Goal: Book appointment/travel/reservation

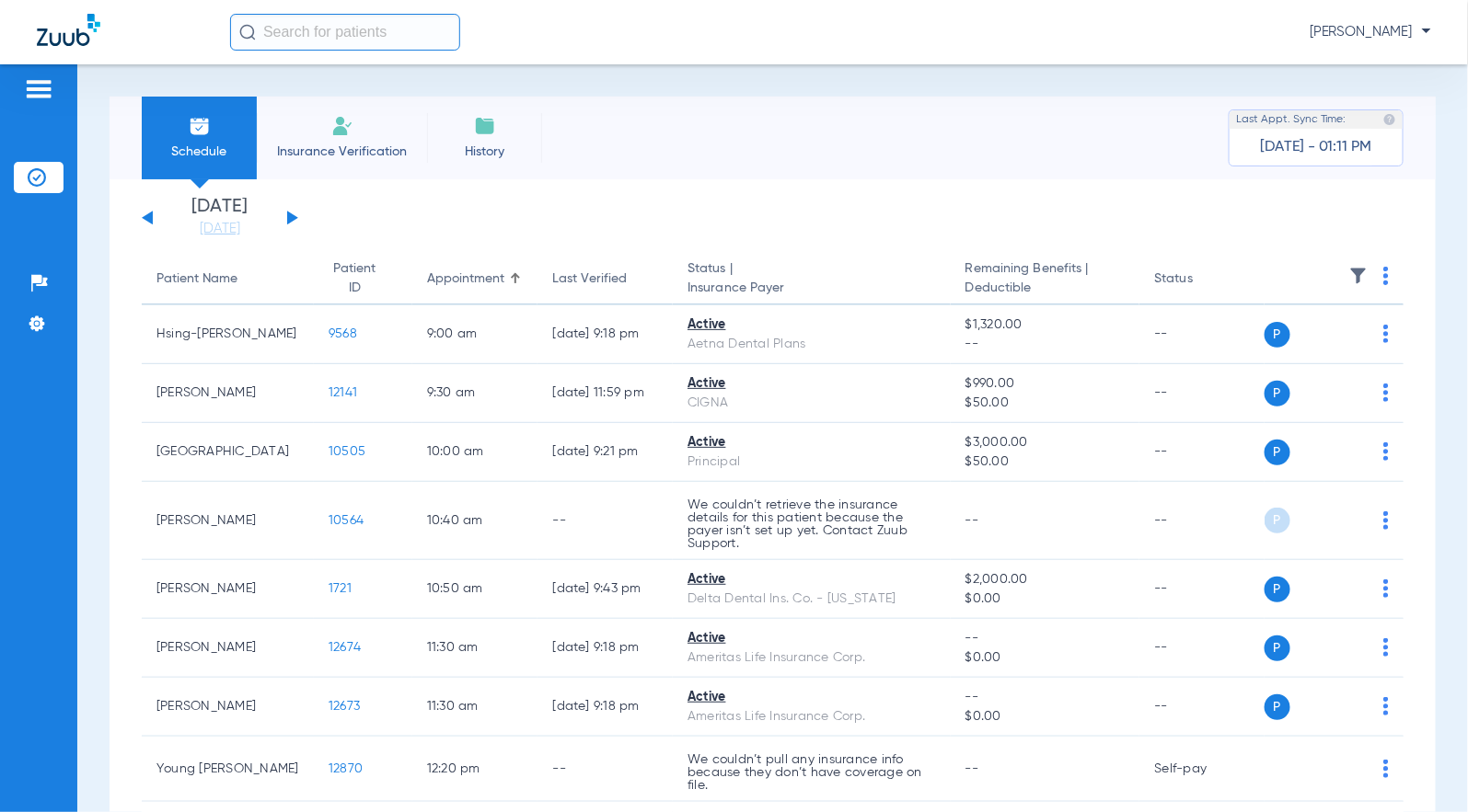
click at [152, 213] on button at bounding box center [147, 218] width 11 height 13
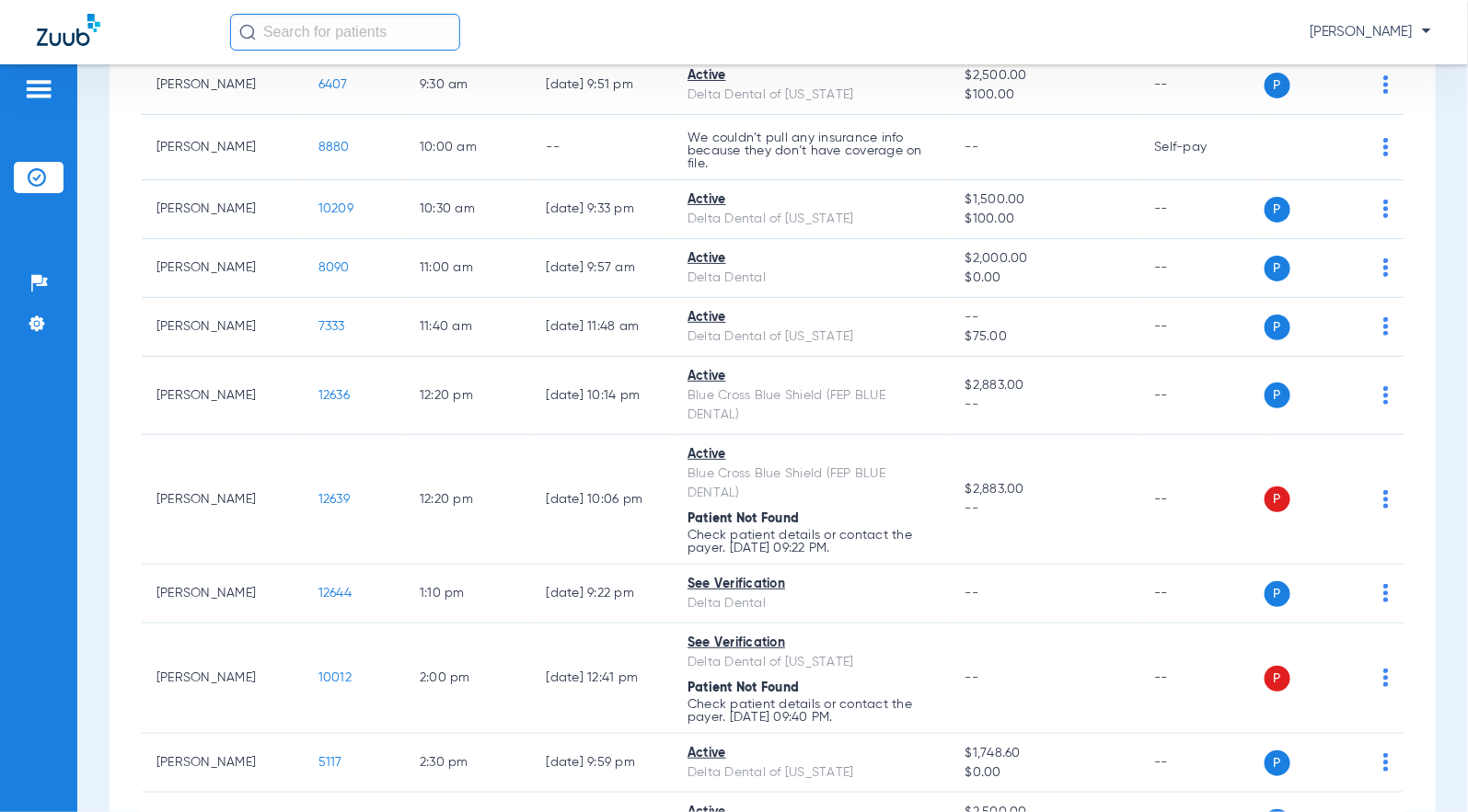
scroll to position [38, 0]
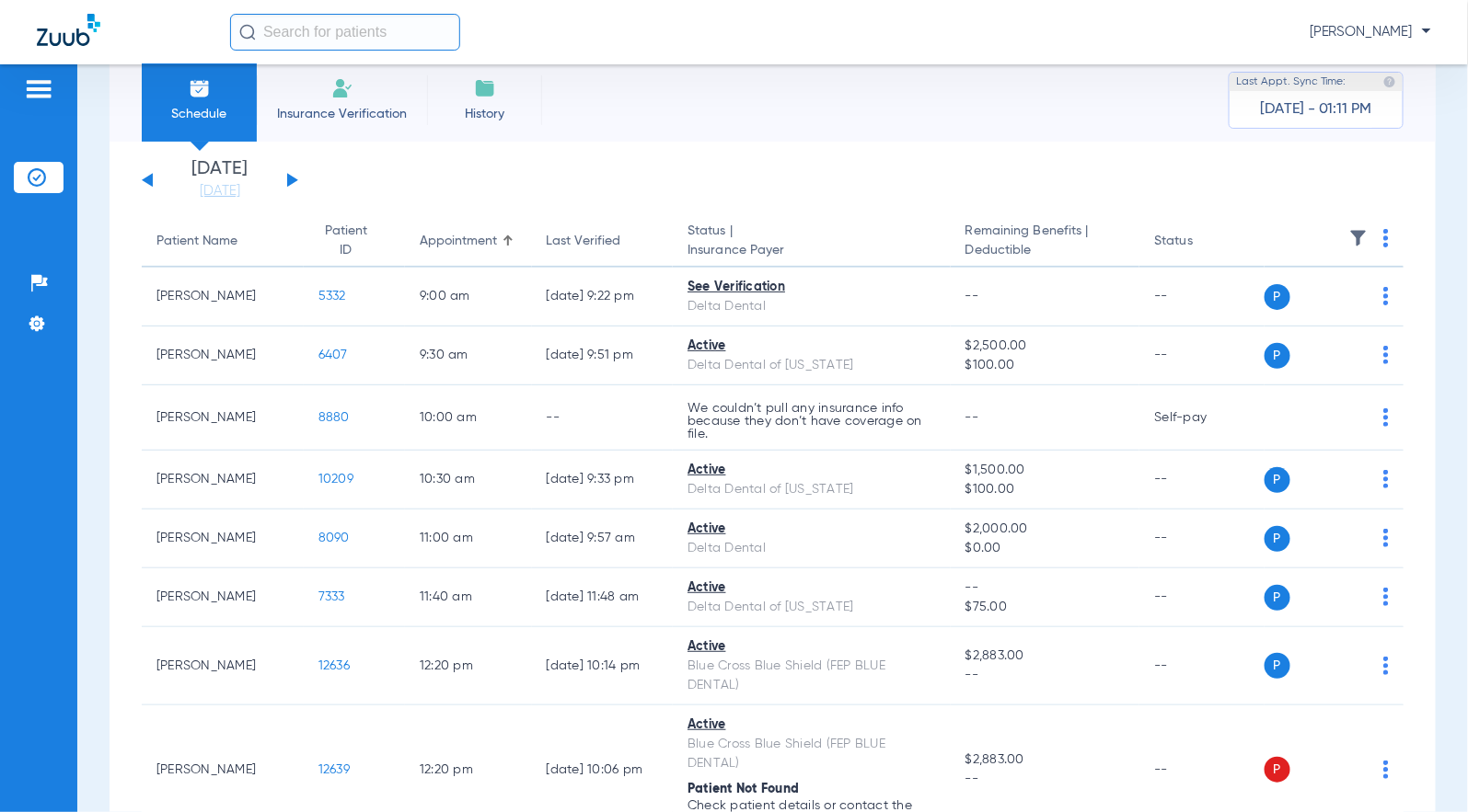
click at [153, 185] on div "[DATE] [DATE] [DATE] [DATE] [DATE] [DATE] [DATE] [DATE] [DATE] [DATE] [DATE] [D…" at bounding box center [220, 180] width 157 height 40
click at [148, 179] on button at bounding box center [147, 179] width 11 height 13
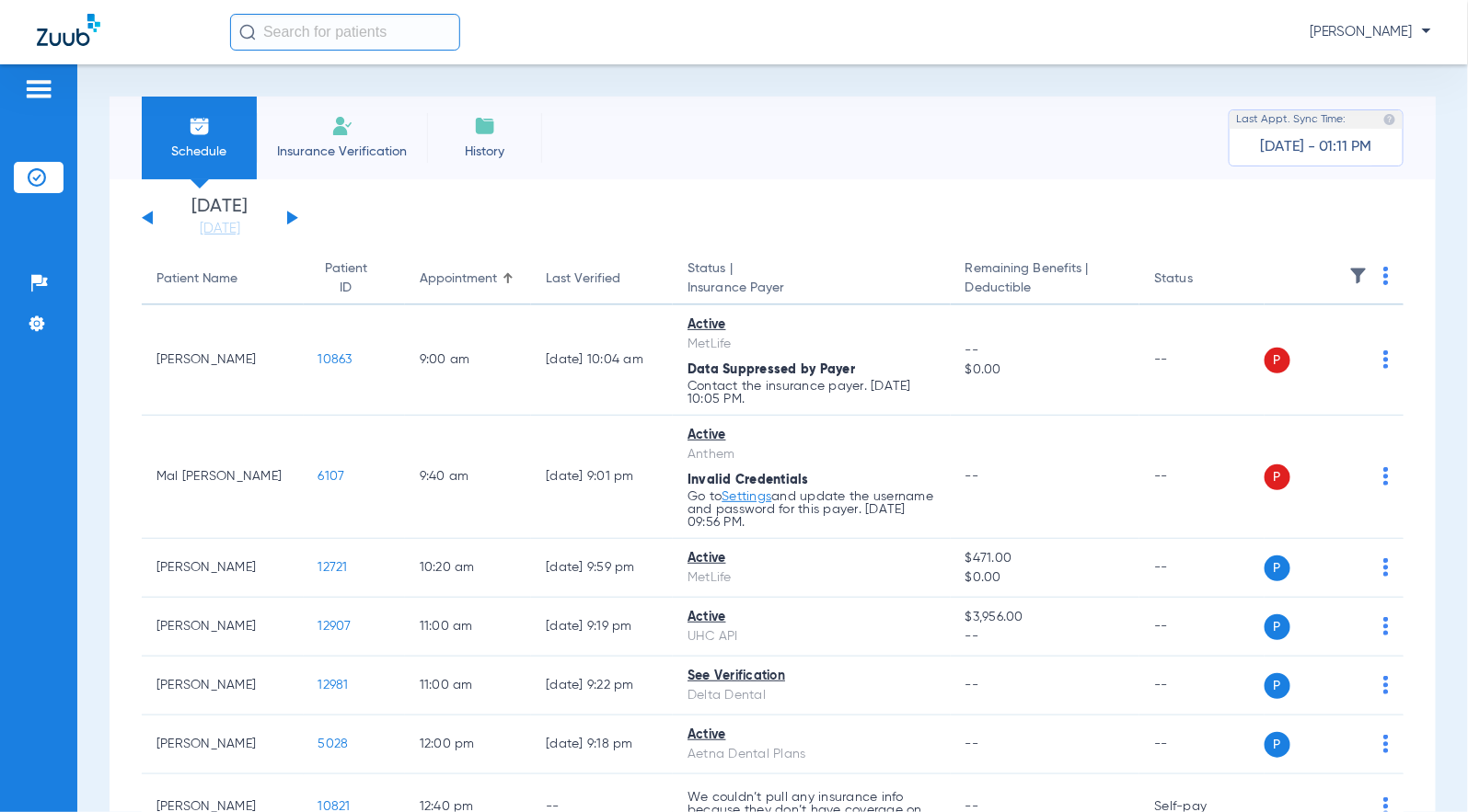
click at [147, 215] on div "[DATE] [DATE] [DATE] [DATE] [DATE] [DATE] [DATE] [DATE] [DATE] [DATE] [DATE] [D…" at bounding box center [220, 218] width 157 height 40
click at [150, 216] on button at bounding box center [147, 218] width 11 height 13
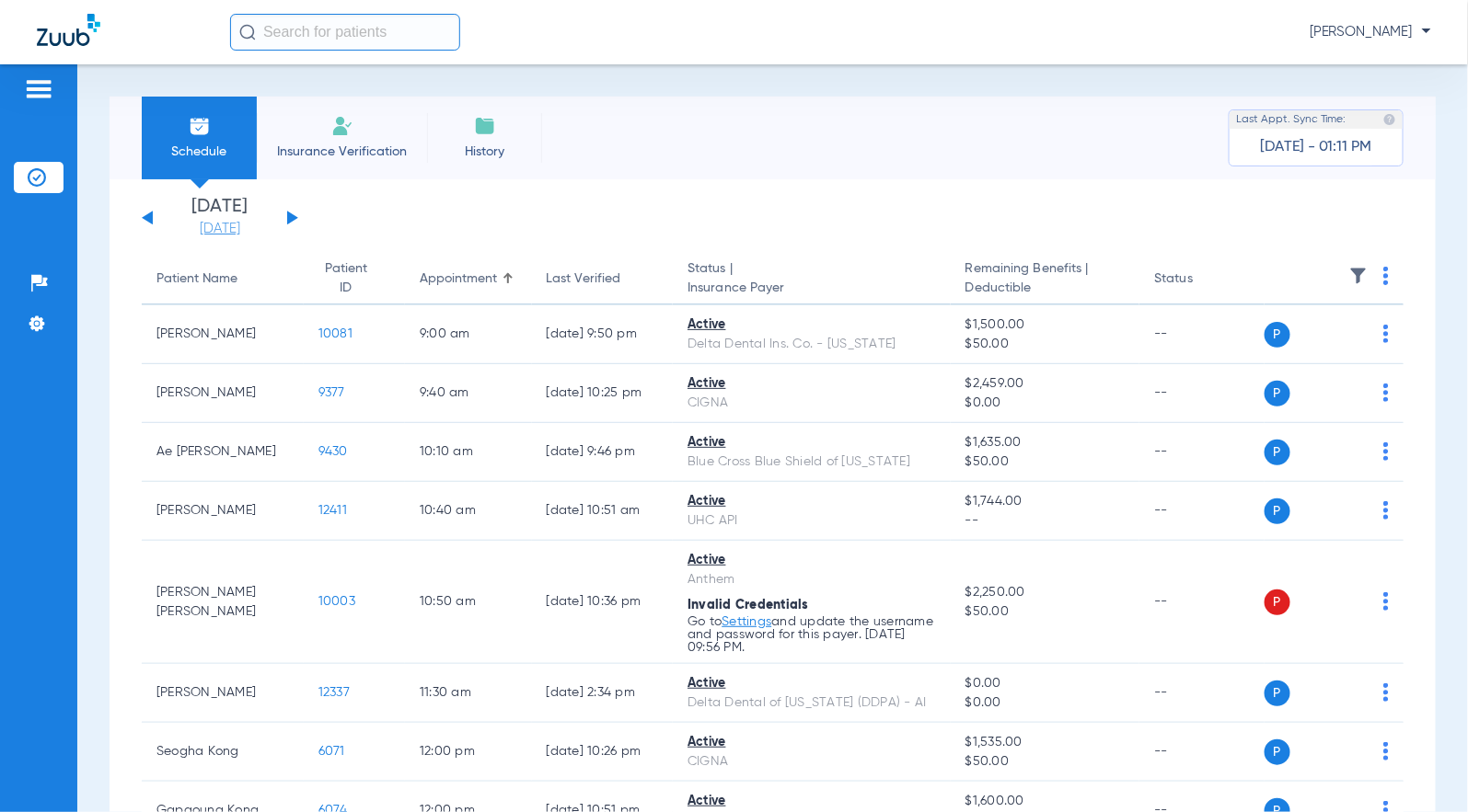
click at [200, 230] on link "[DATE]" at bounding box center [220, 228] width 111 height 18
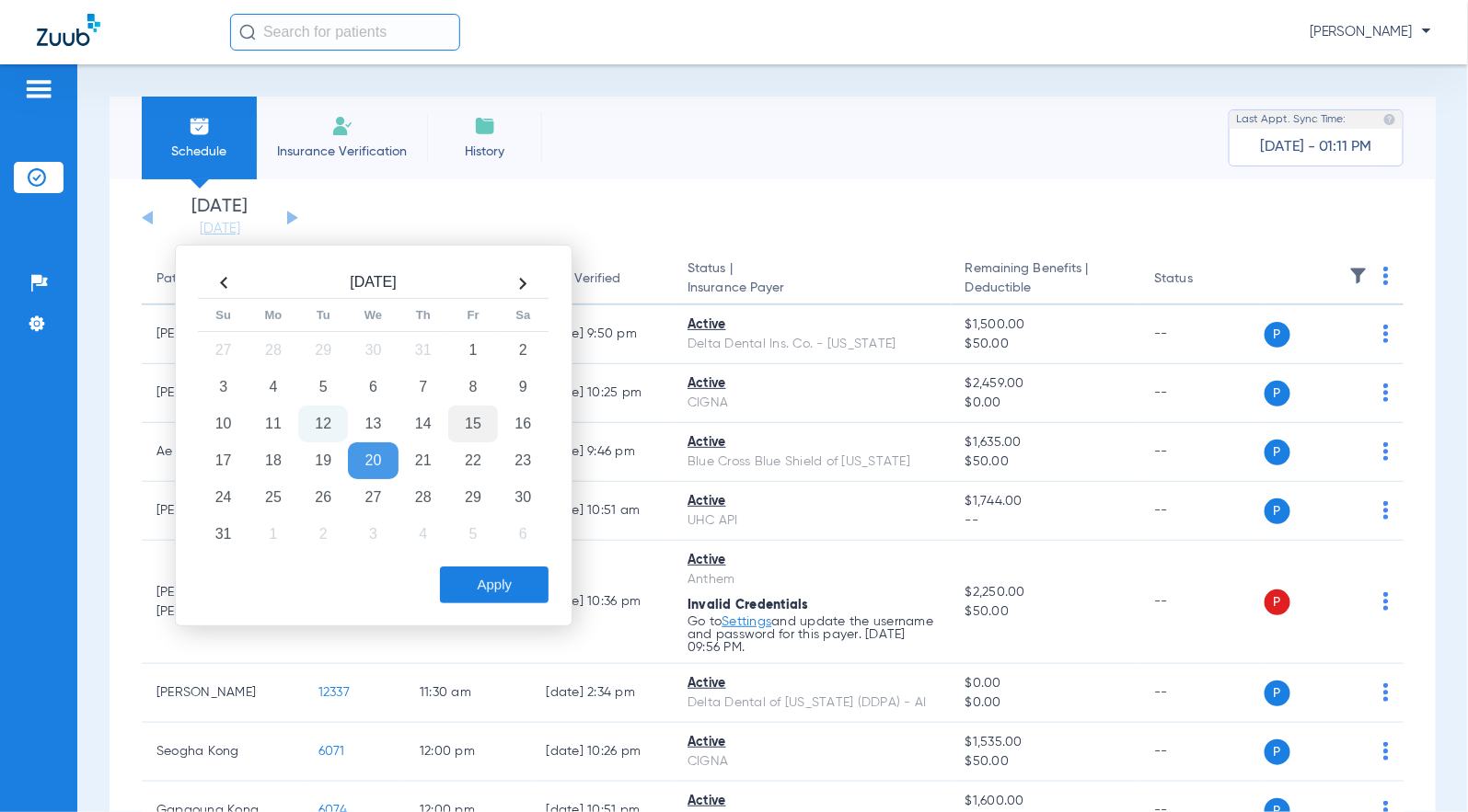
click at [481, 422] on td "15" at bounding box center [472, 424] width 50 height 37
click at [500, 586] on button "Apply" at bounding box center [494, 585] width 109 height 37
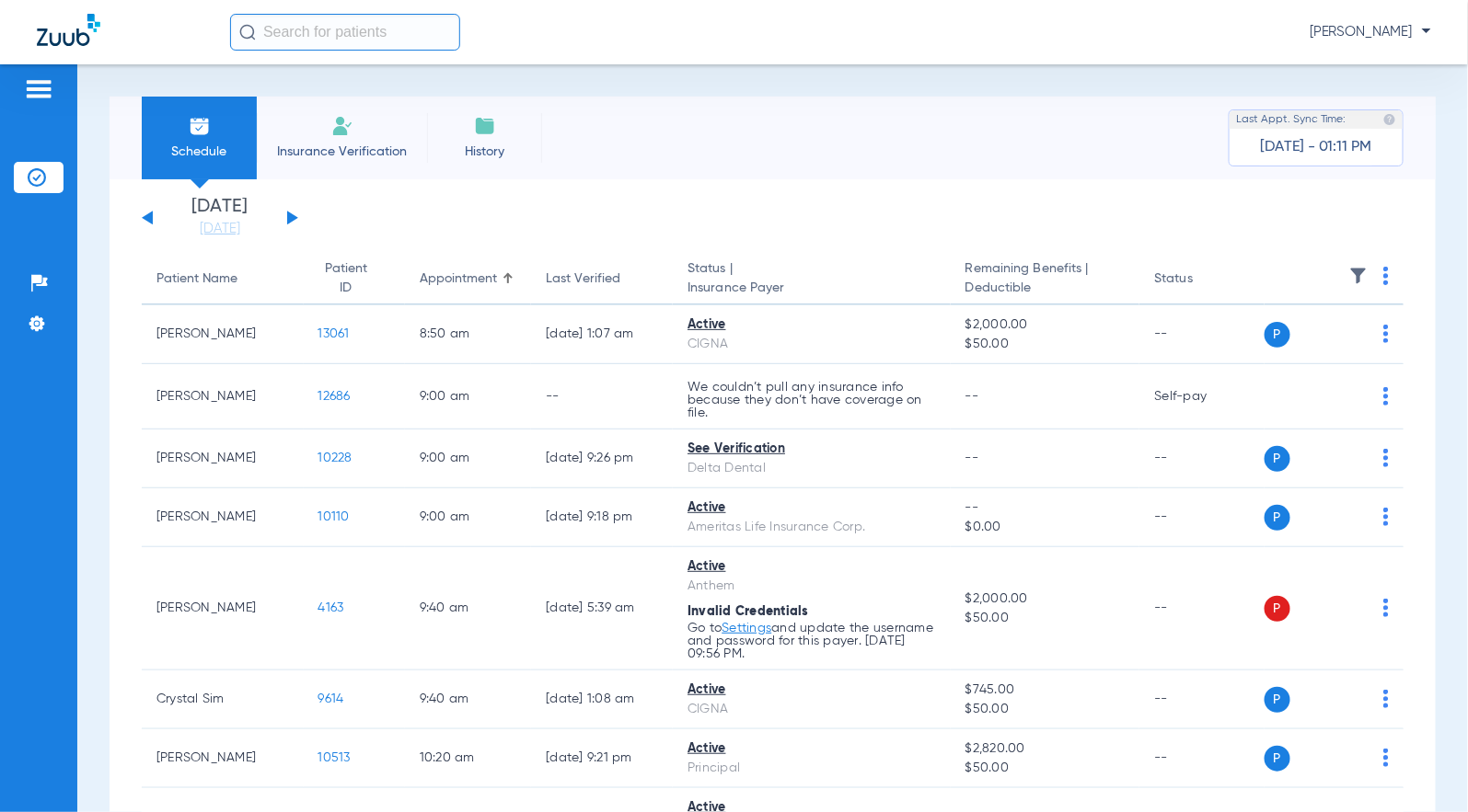
click at [143, 215] on div "[DATE] [DATE] [DATE] [DATE] [DATE] [DATE] [DATE] [DATE] [DATE] [DATE] [DATE] [D…" at bounding box center [220, 218] width 157 height 40
click at [151, 216] on button at bounding box center [147, 218] width 11 height 13
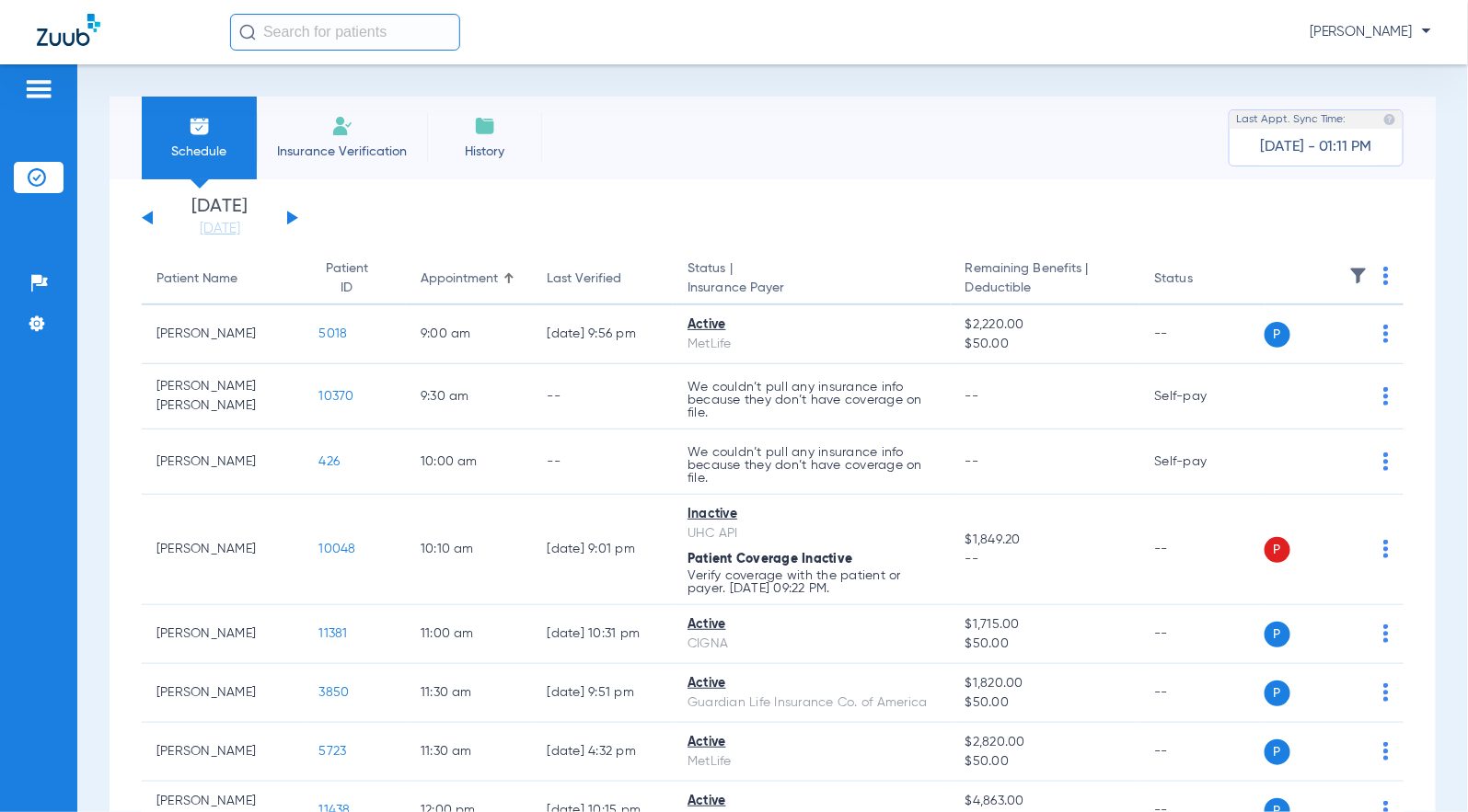
click at [151, 218] on button at bounding box center [147, 218] width 11 height 13
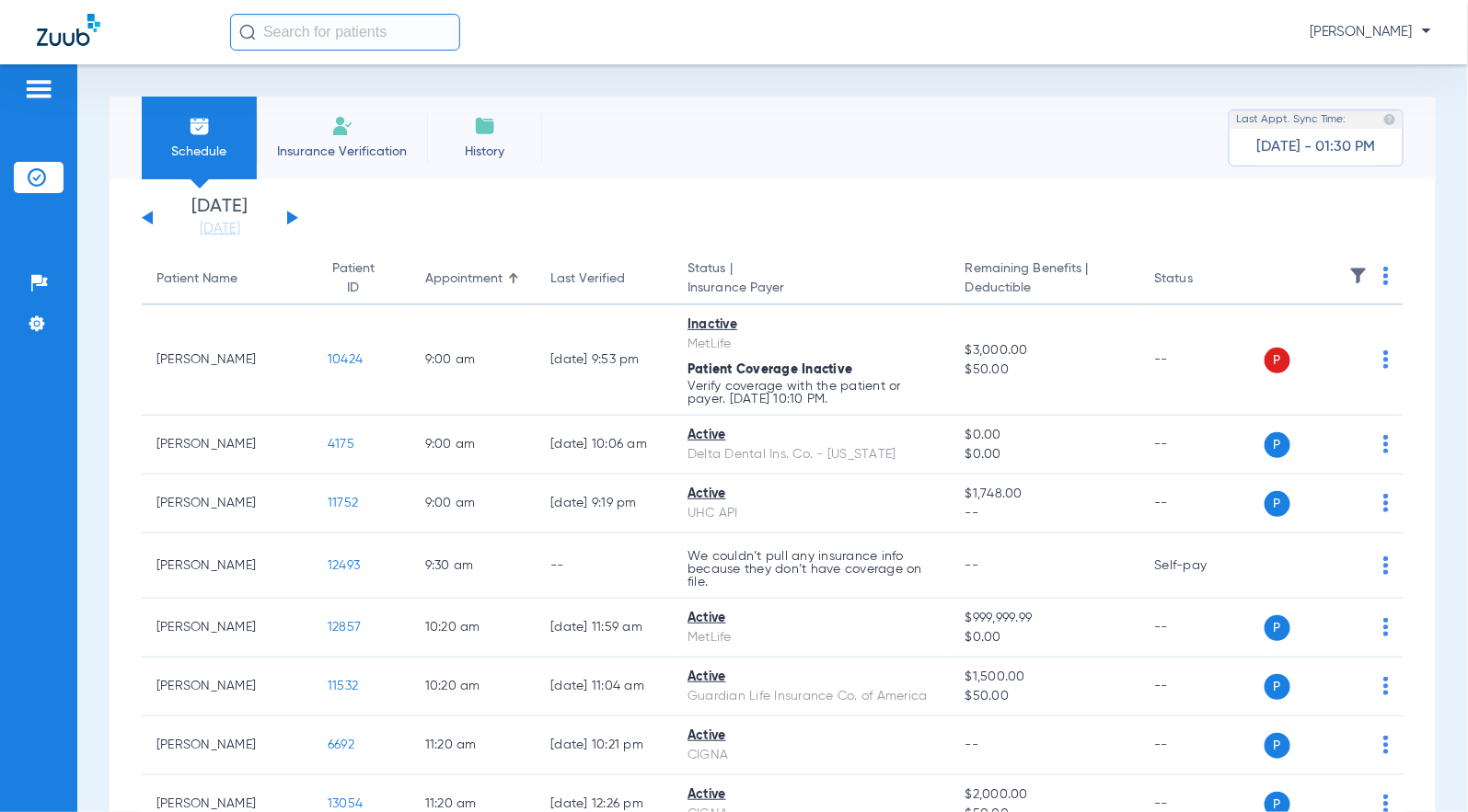
click at [144, 218] on button at bounding box center [147, 218] width 11 height 13
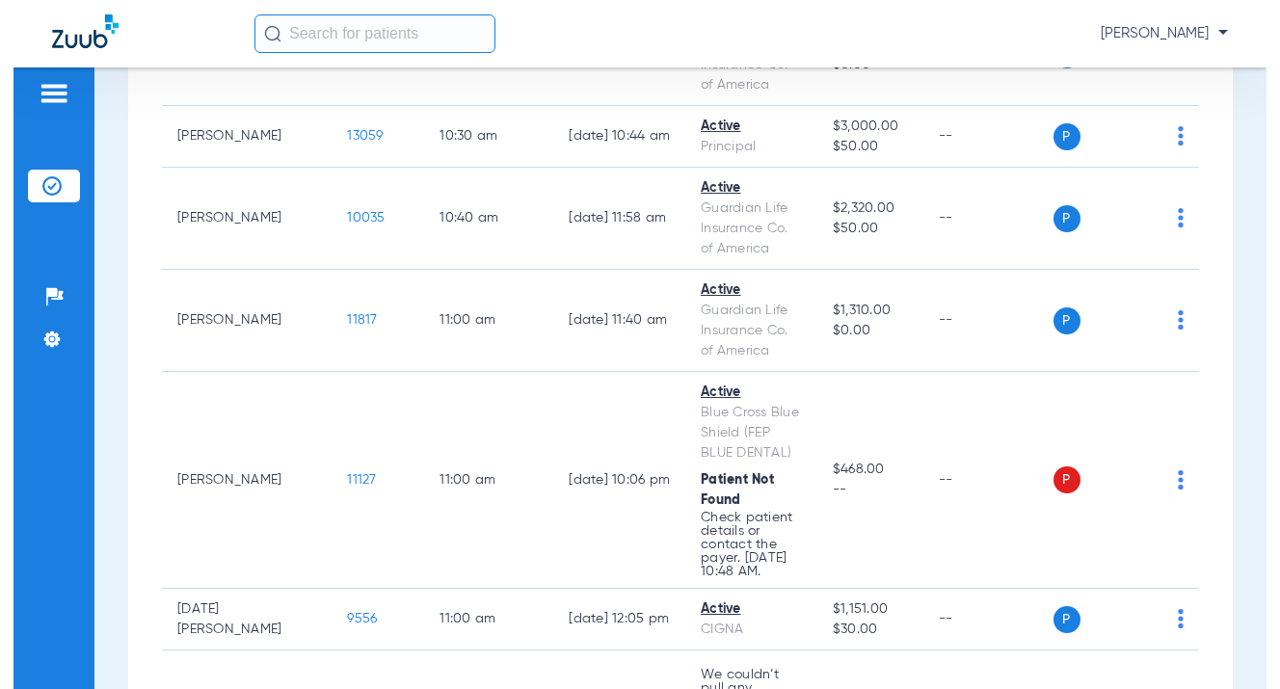
scroll to position [1247, 0]
